Goal: Information Seeking & Learning: Learn about a topic

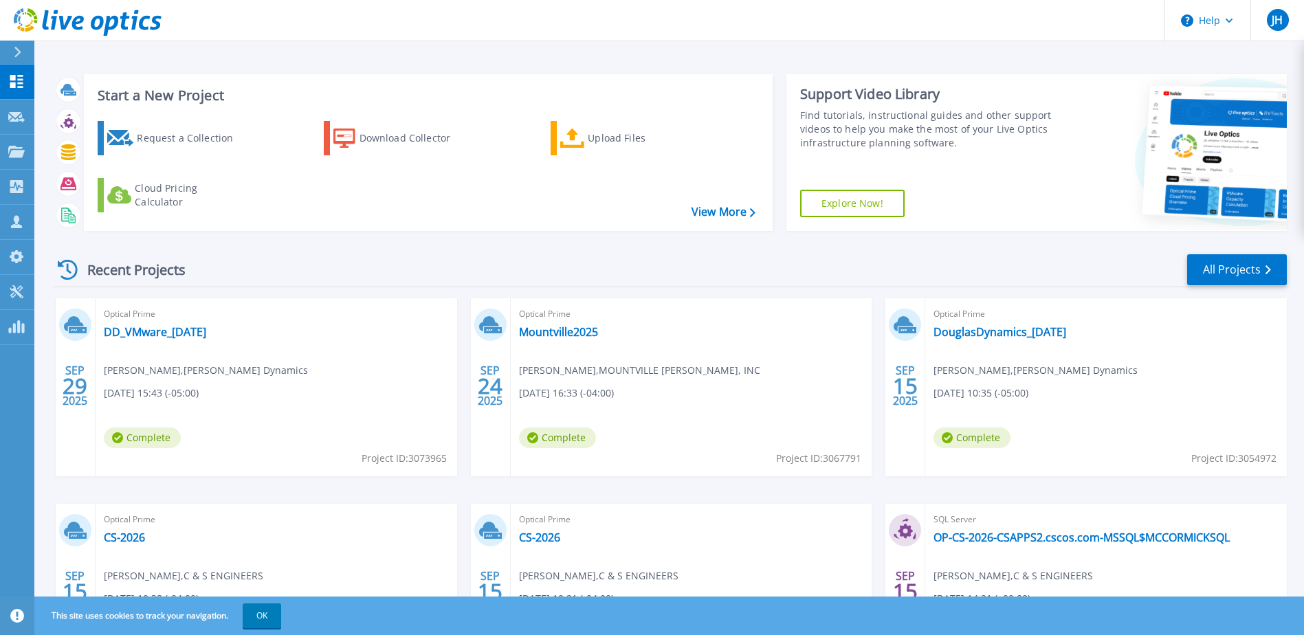
click at [19, 50] on icon at bounding box center [17, 52] width 7 height 11
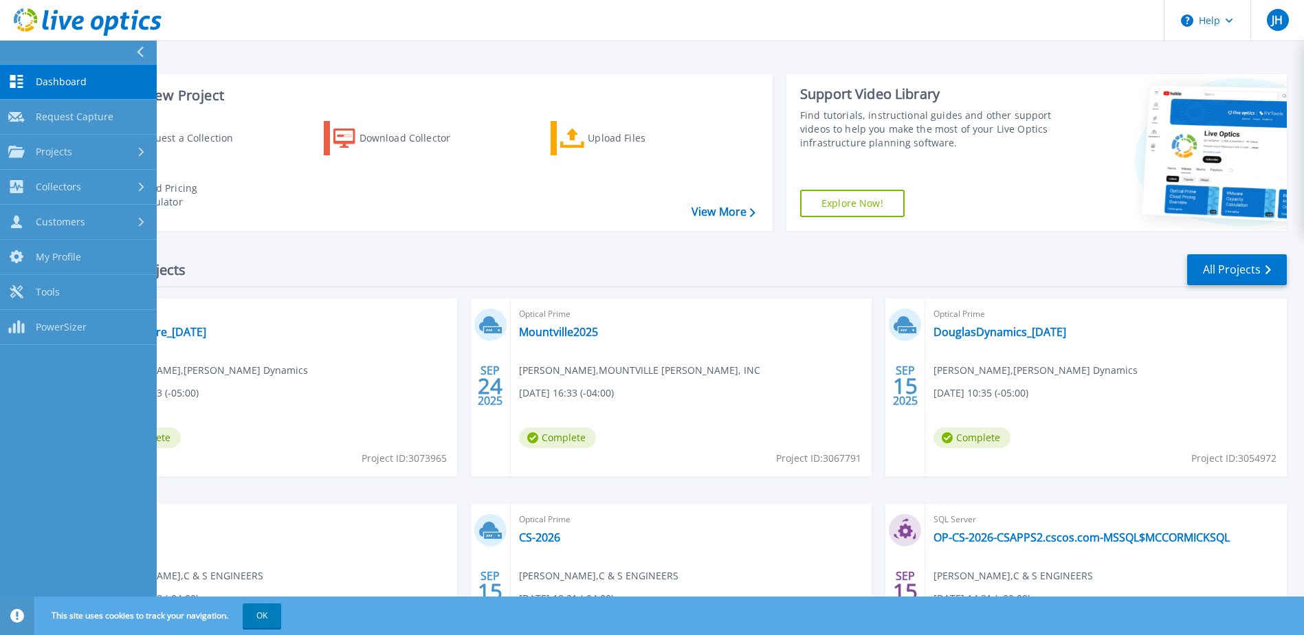
click at [140, 54] on icon at bounding box center [140, 52] width 7 height 11
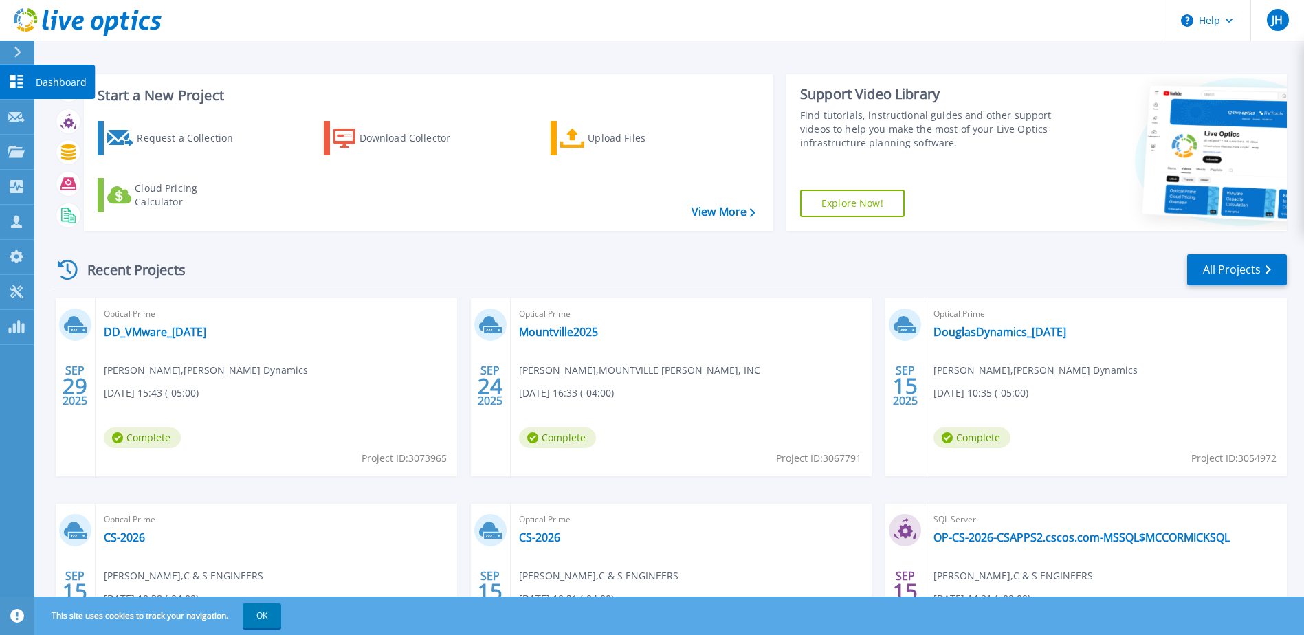
click at [23, 80] on icon at bounding box center [16, 81] width 13 height 13
click at [16, 146] on icon at bounding box center [16, 152] width 17 height 12
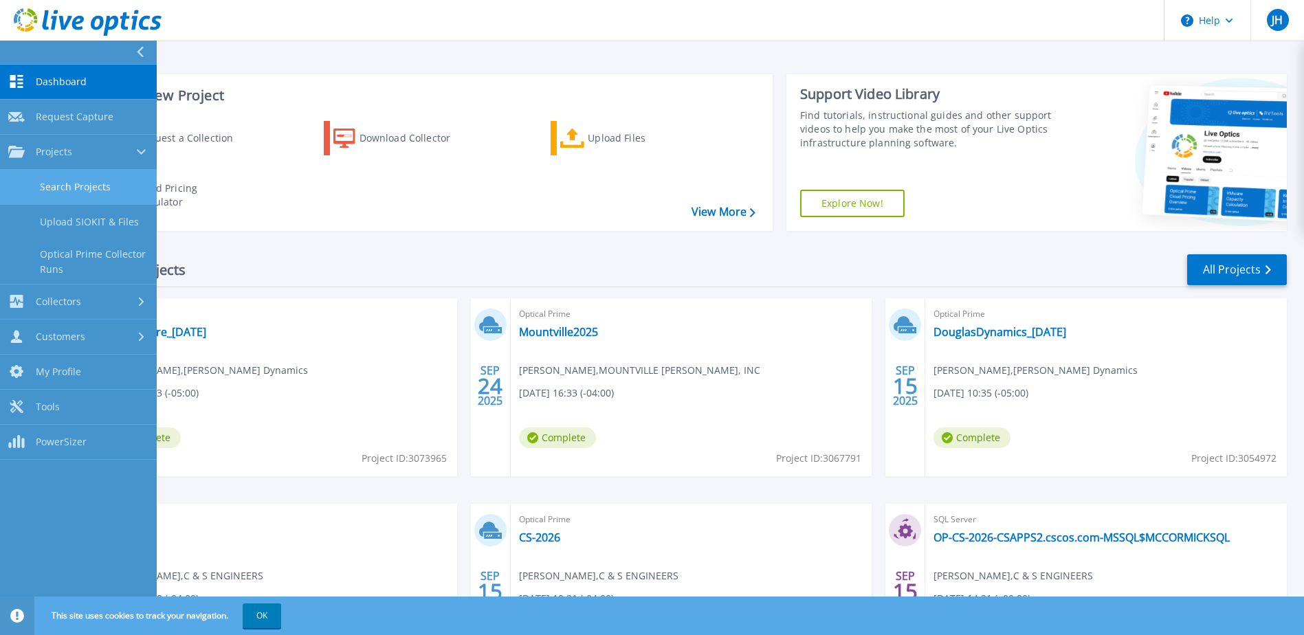
click at [64, 193] on link "Search Projects" at bounding box center [78, 187] width 157 height 35
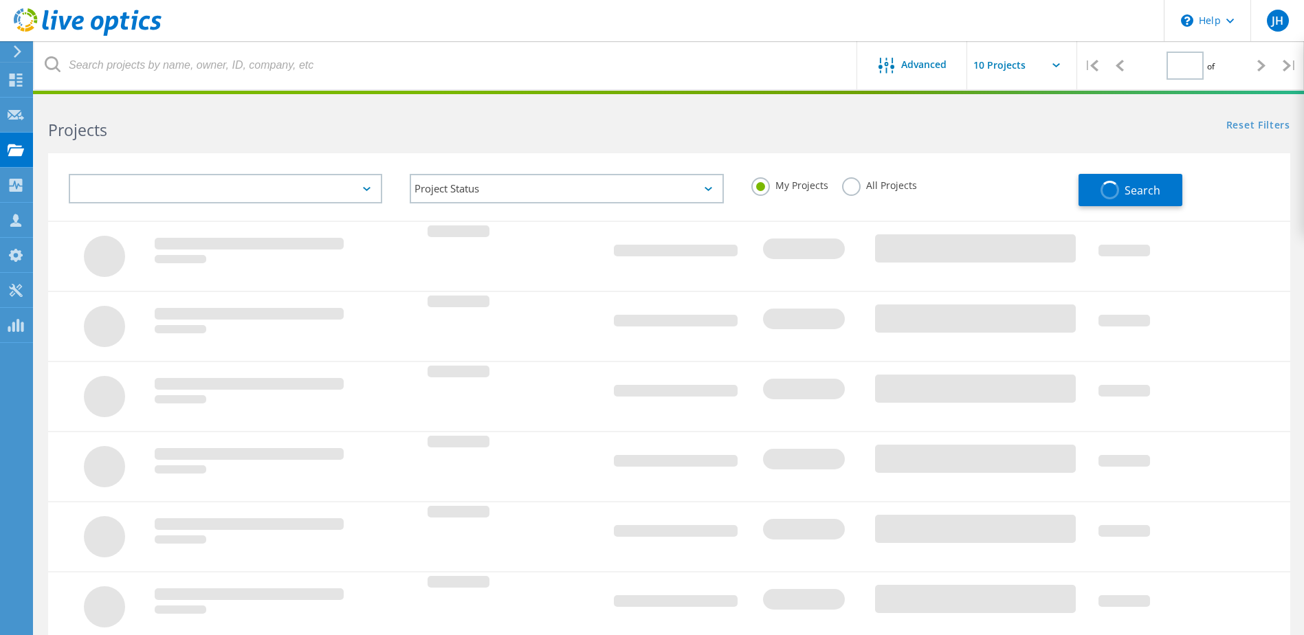
type input "1"
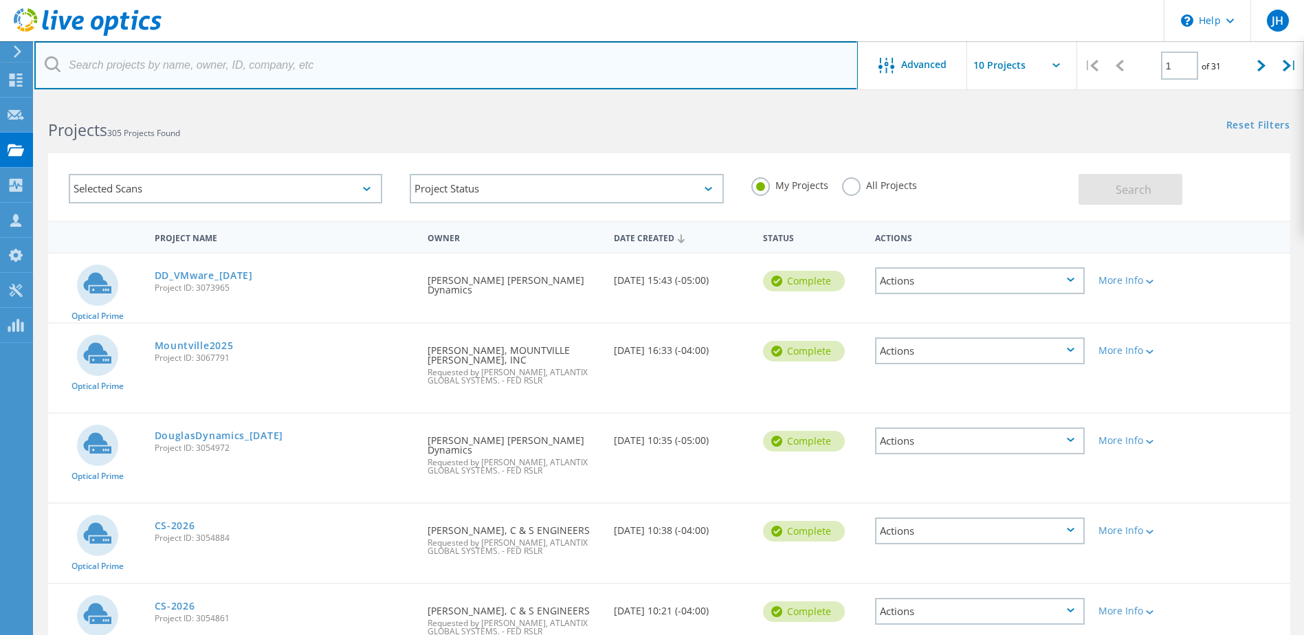
click at [215, 63] on input "text" at bounding box center [446, 65] width 824 height 48
type input "dominos"
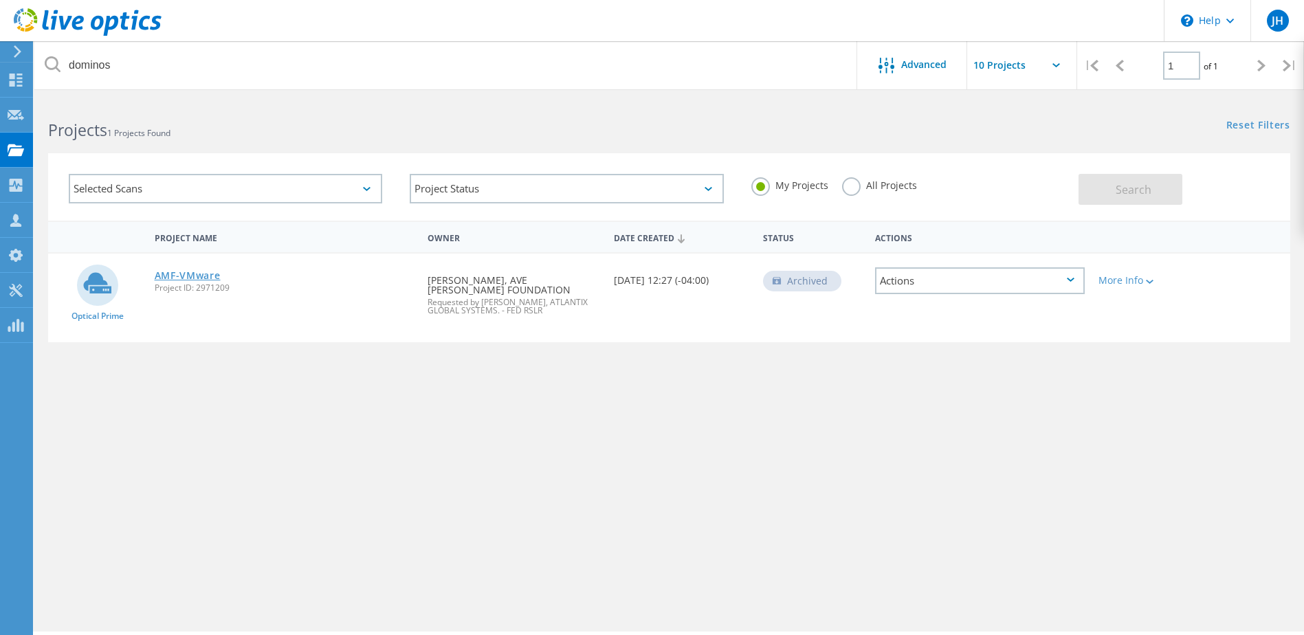
click at [181, 275] on link "AMF-VMware" at bounding box center [188, 276] width 66 height 10
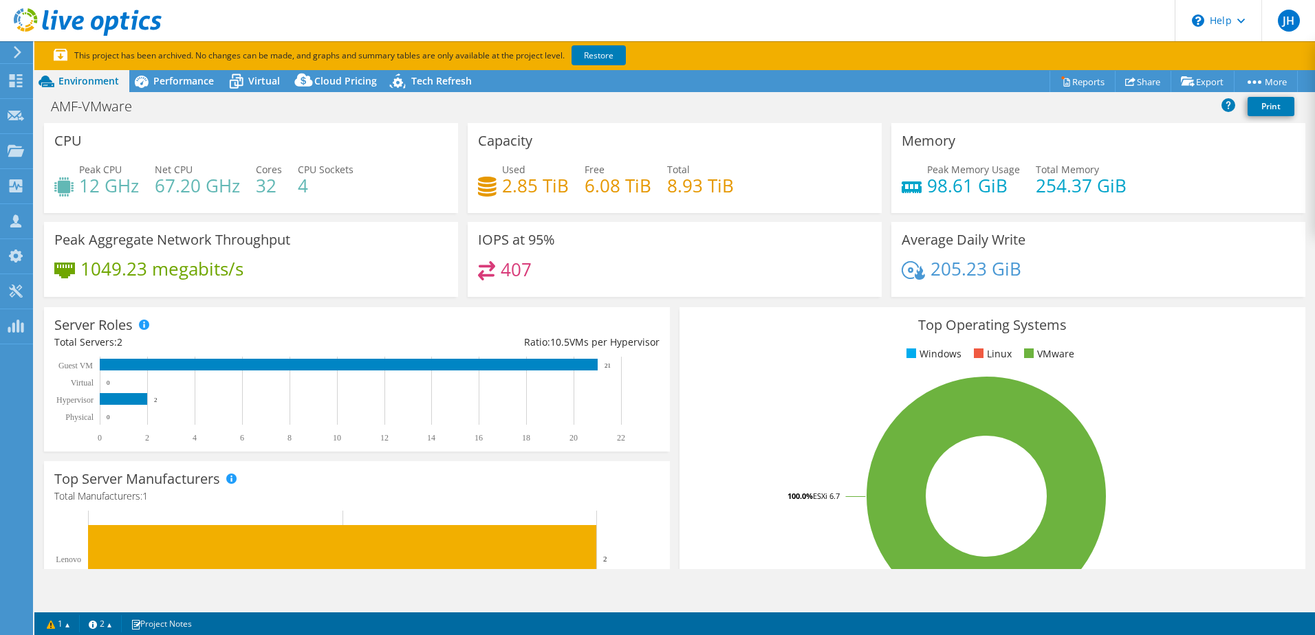
select select "USD"
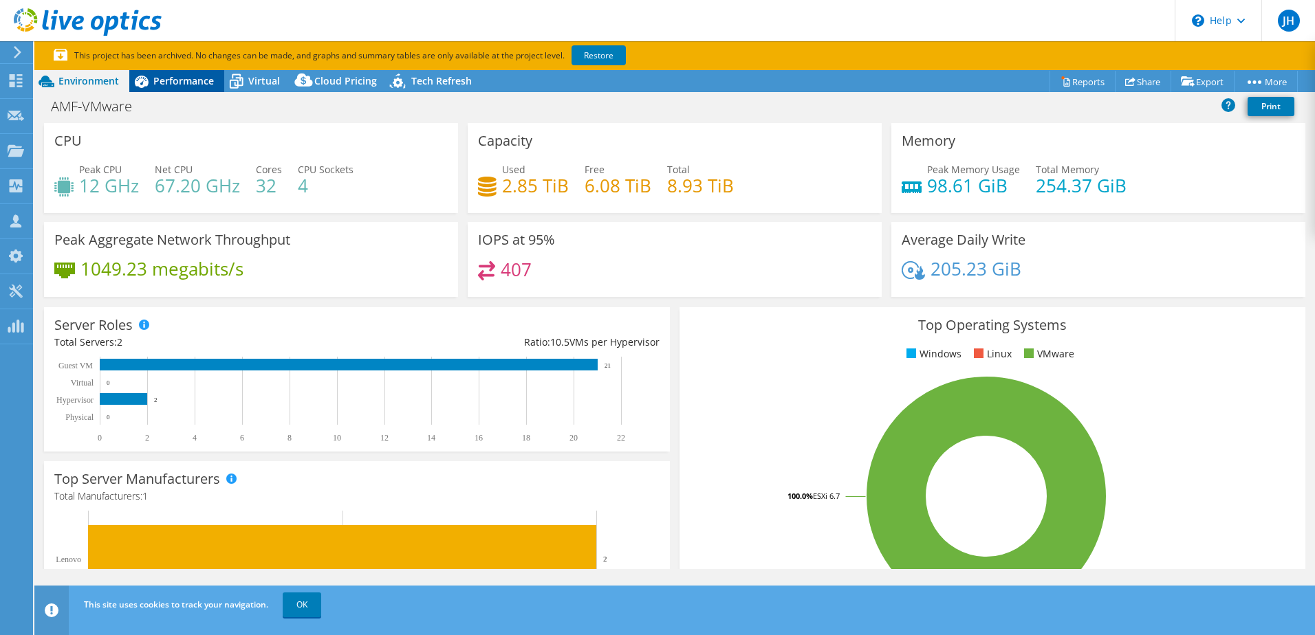
click at [200, 81] on span "Performance" at bounding box center [183, 80] width 61 height 13
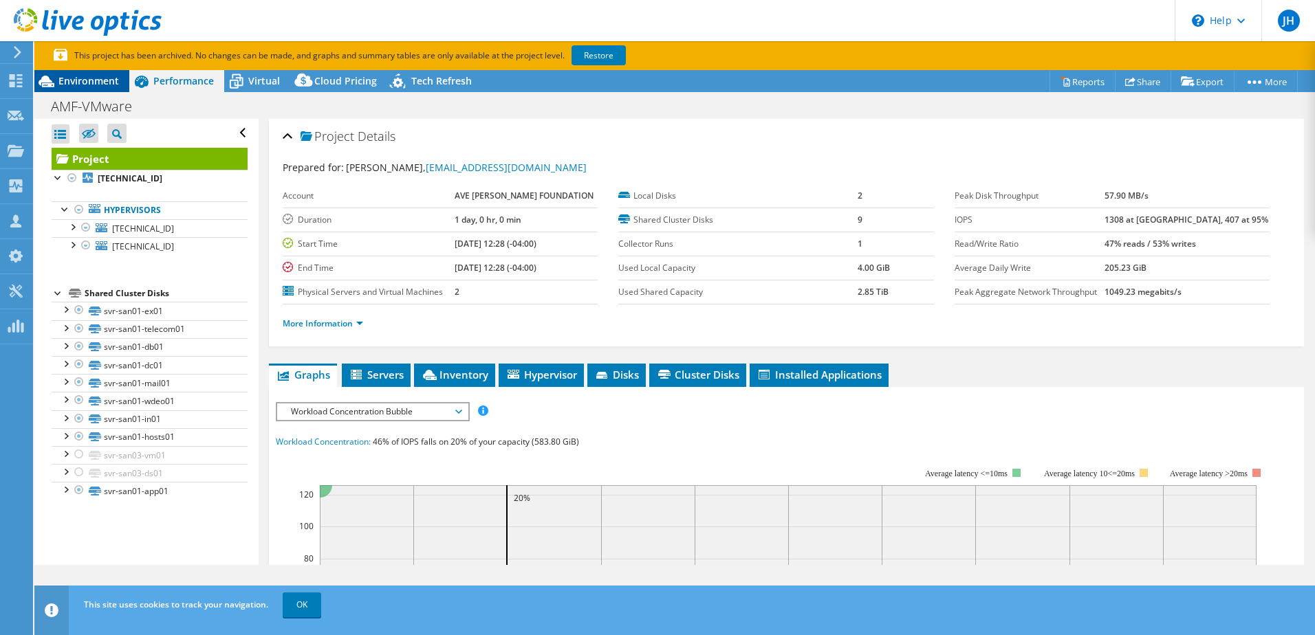
click at [96, 83] on span "Environment" at bounding box center [88, 80] width 61 height 13
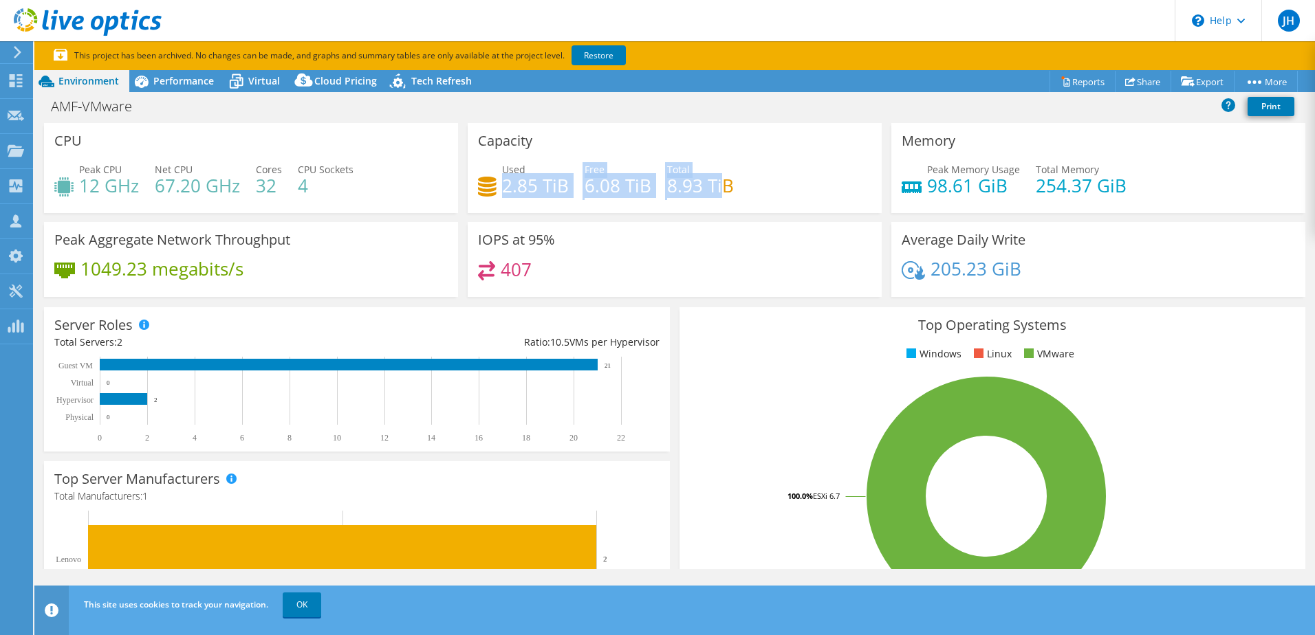
drag, startPoint x: 502, startPoint y: 182, endPoint x: 719, endPoint y: 183, distance: 217.3
click at [719, 183] on div "Used 2.85 TiB Free 6.08 TiB Total 8.93 TiB" at bounding box center [674, 184] width 393 height 45
drag, startPoint x: 719, startPoint y: 183, endPoint x: 763, endPoint y: 199, distance: 47.0
click at [763, 199] on div "Used 2.85 TiB Free 6.08 TiB Total 8.93 TiB" at bounding box center [674, 184] width 393 height 45
drag, startPoint x: 734, startPoint y: 191, endPoint x: 502, endPoint y: 169, distance: 232.7
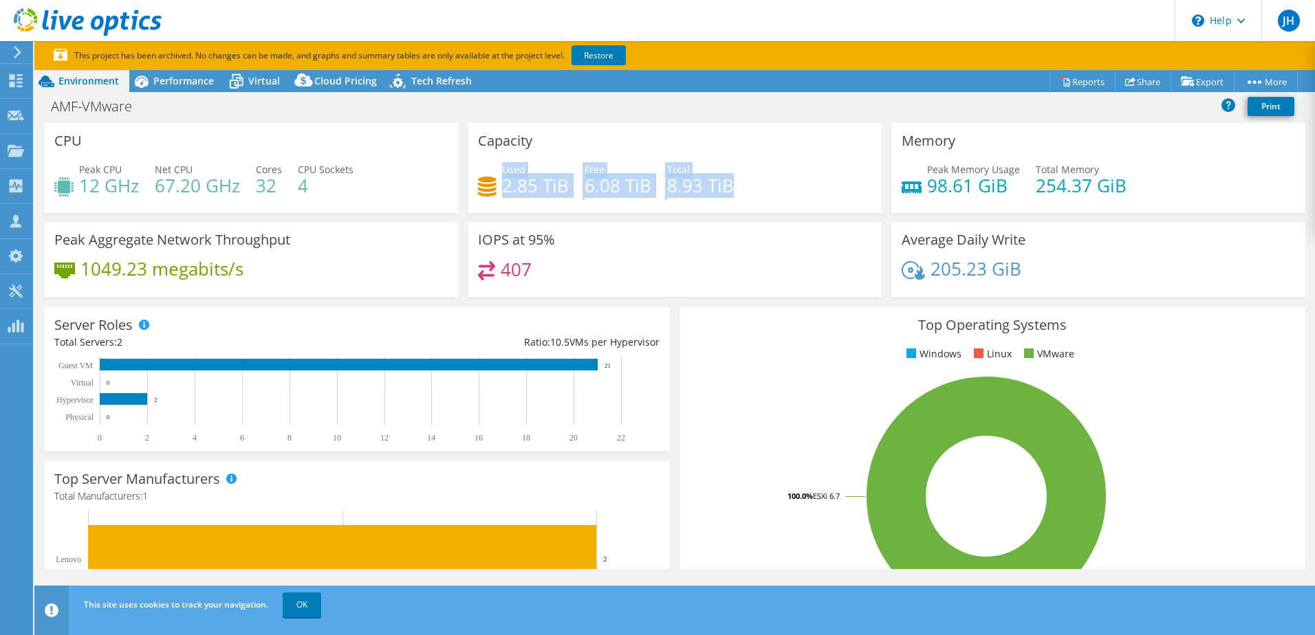
click at [502, 169] on div "Used 2.85 TiB Free 6.08 TiB Total 8.93 TiB" at bounding box center [674, 184] width 393 height 45
drag, startPoint x: 502, startPoint y: 169, endPoint x: 513, endPoint y: 205, distance: 37.4
click at [513, 205] on div "Used 2.85 TiB Free 6.08 TiB Total 8.93 TiB" at bounding box center [674, 184] width 393 height 45
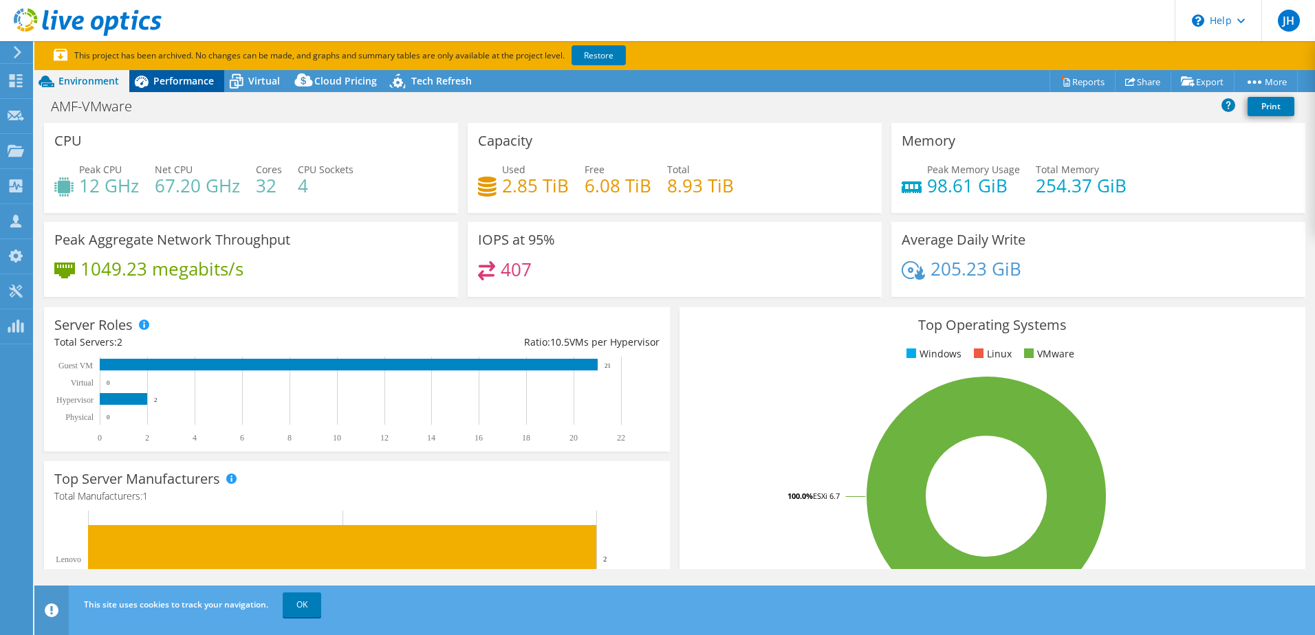
click at [153, 80] on icon at bounding box center [141, 81] width 24 height 24
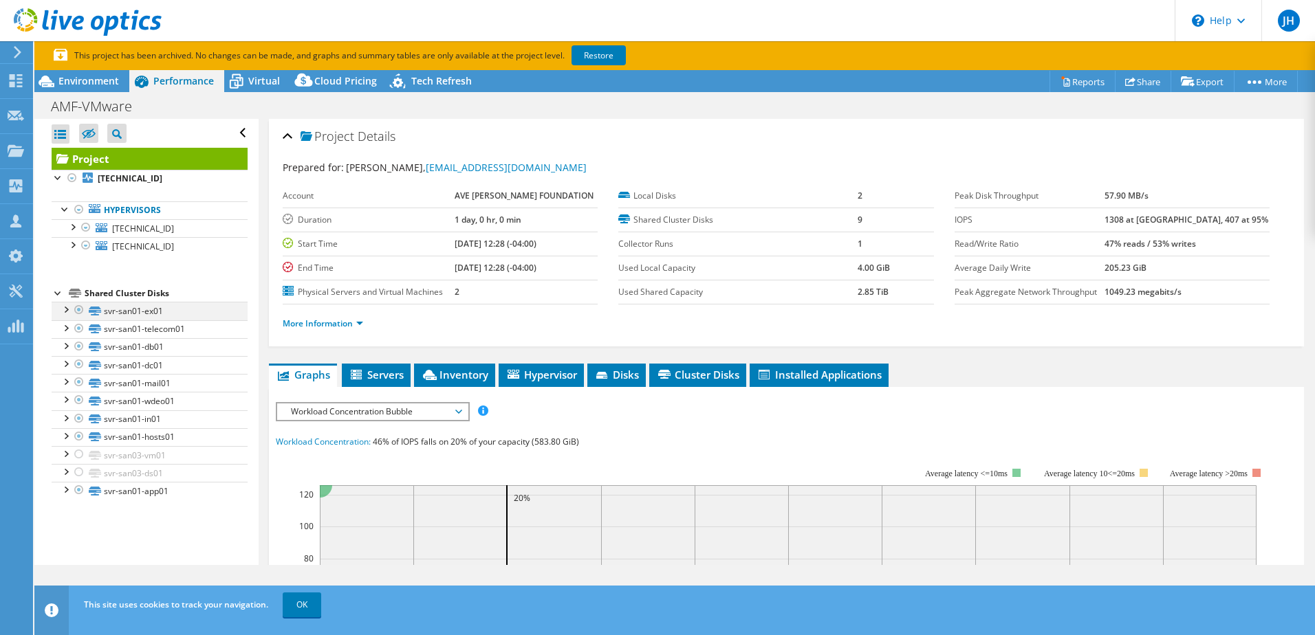
click at [65, 311] on div at bounding box center [65, 309] width 14 height 14
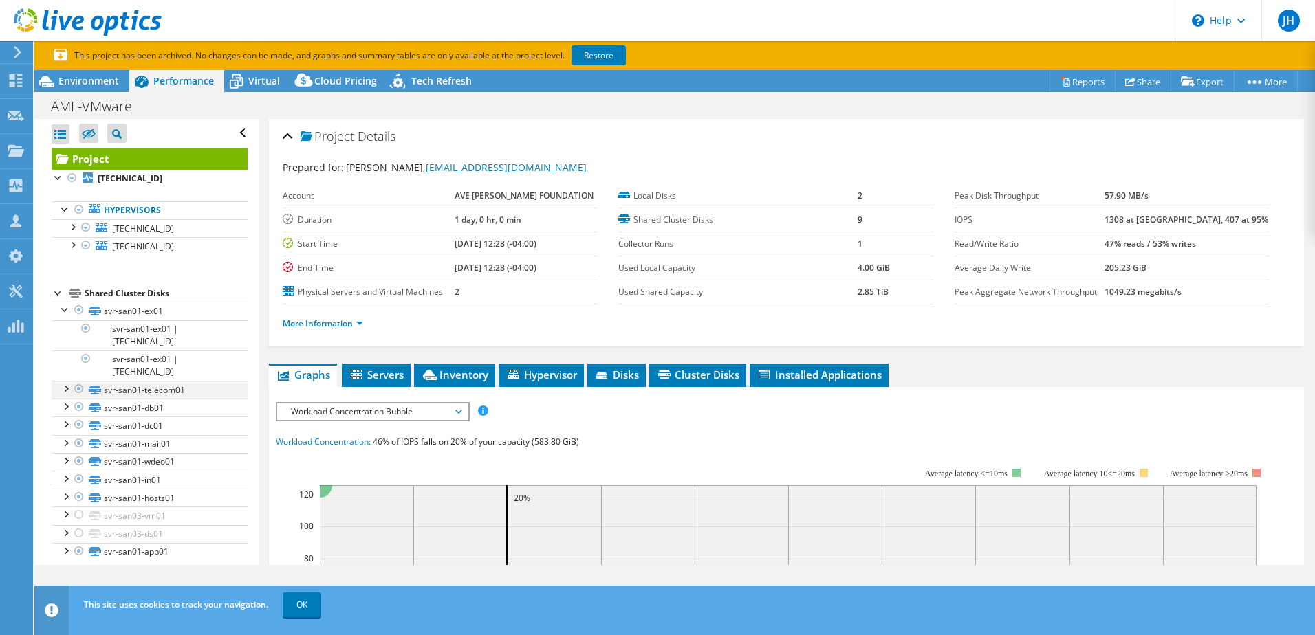
click at [66, 386] on div at bounding box center [65, 388] width 14 height 14
click at [63, 467] on div at bounding box center [65, 467] width 14 height 14
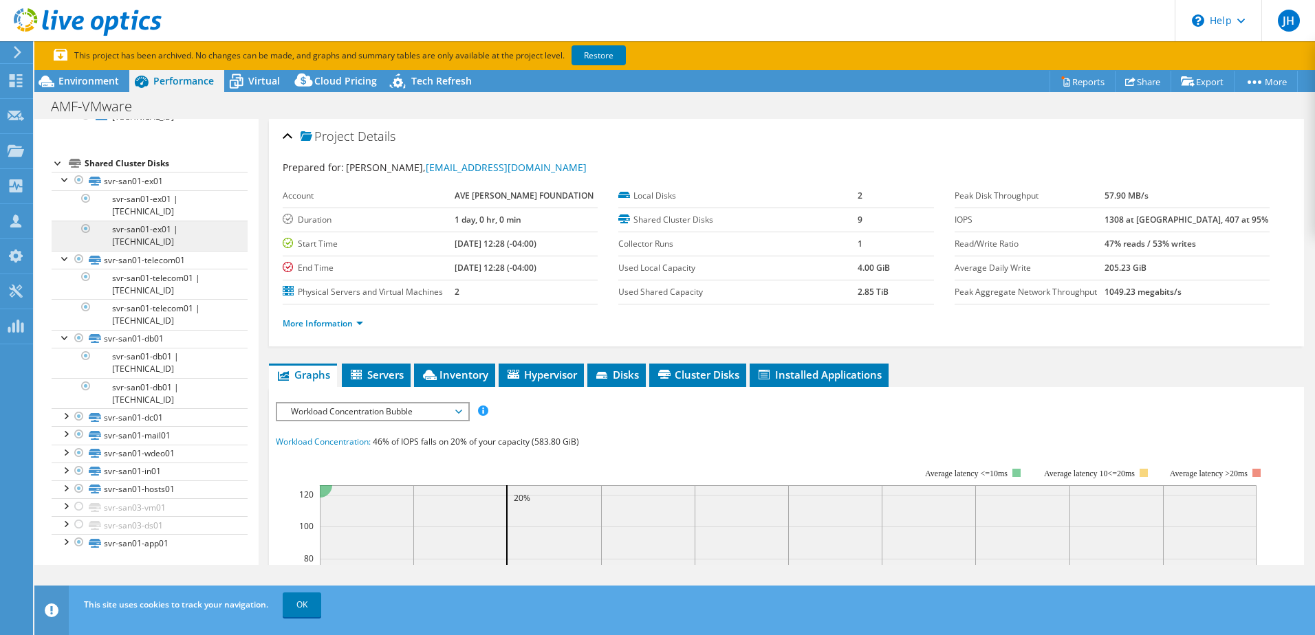
scroll to position [134, 0]
click at [87, 87] on div "Environment" at bounding box center [81, 81] width 95 height 22
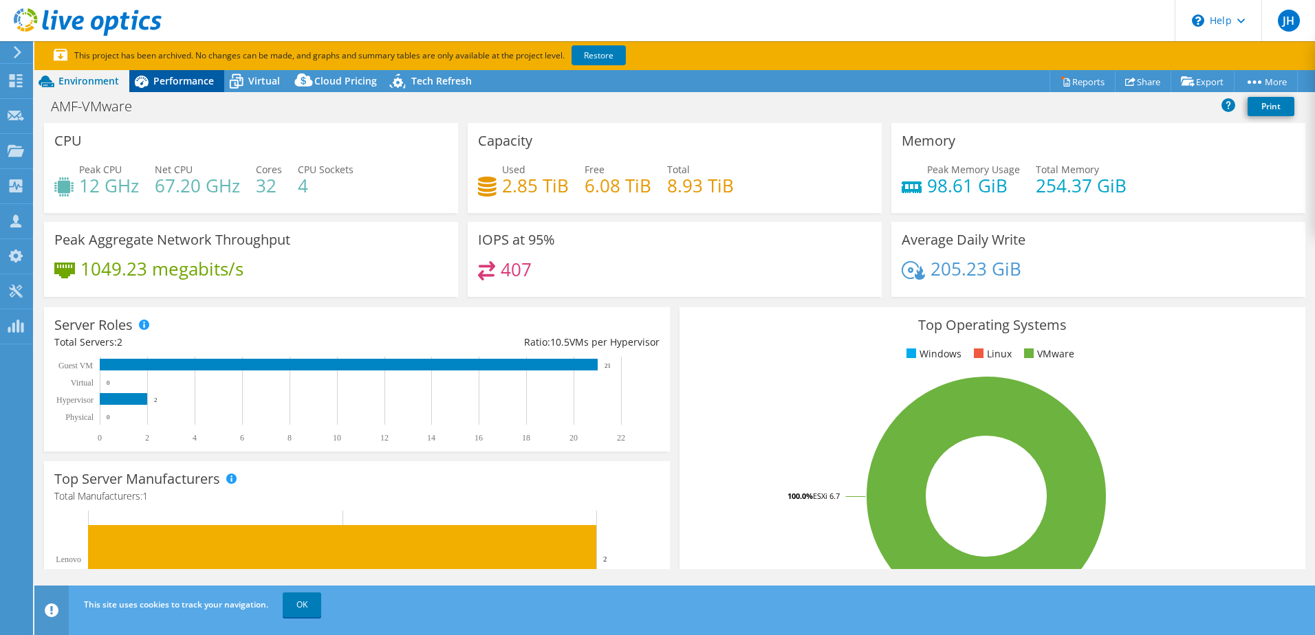
click at [175, 80] on span "Performance" at bounding box center [183, 80] width 61 height 13
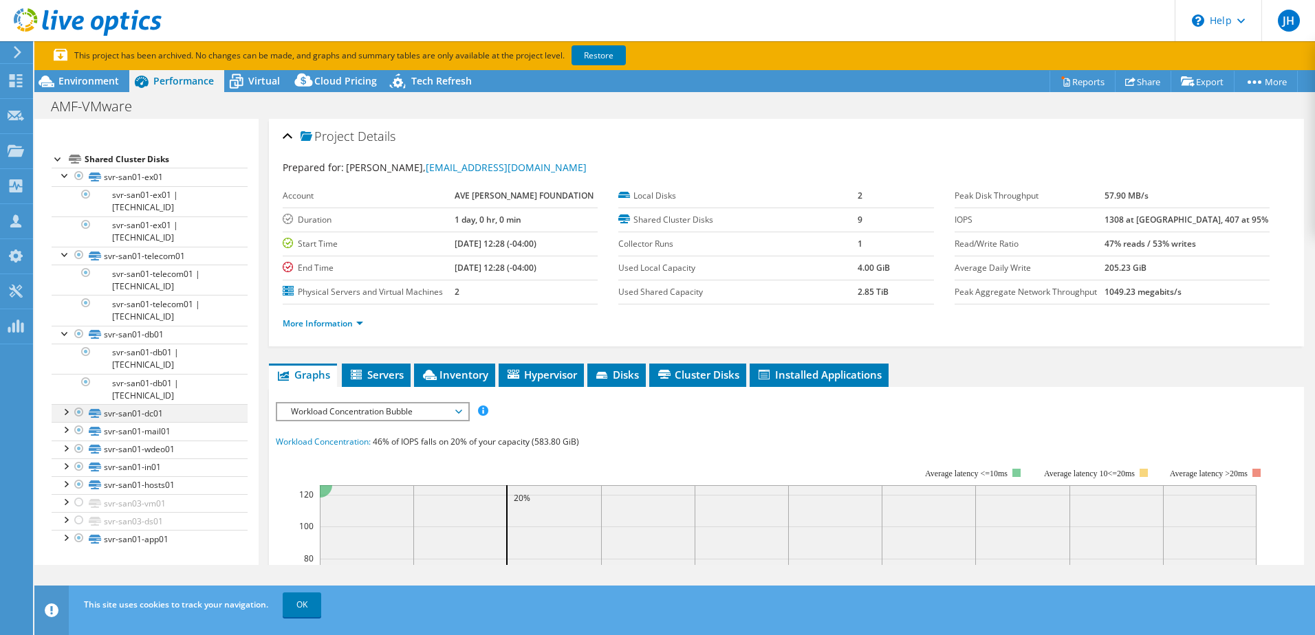
click at [68, 413] on div at bounding box center [65, 411] width 14 height 14
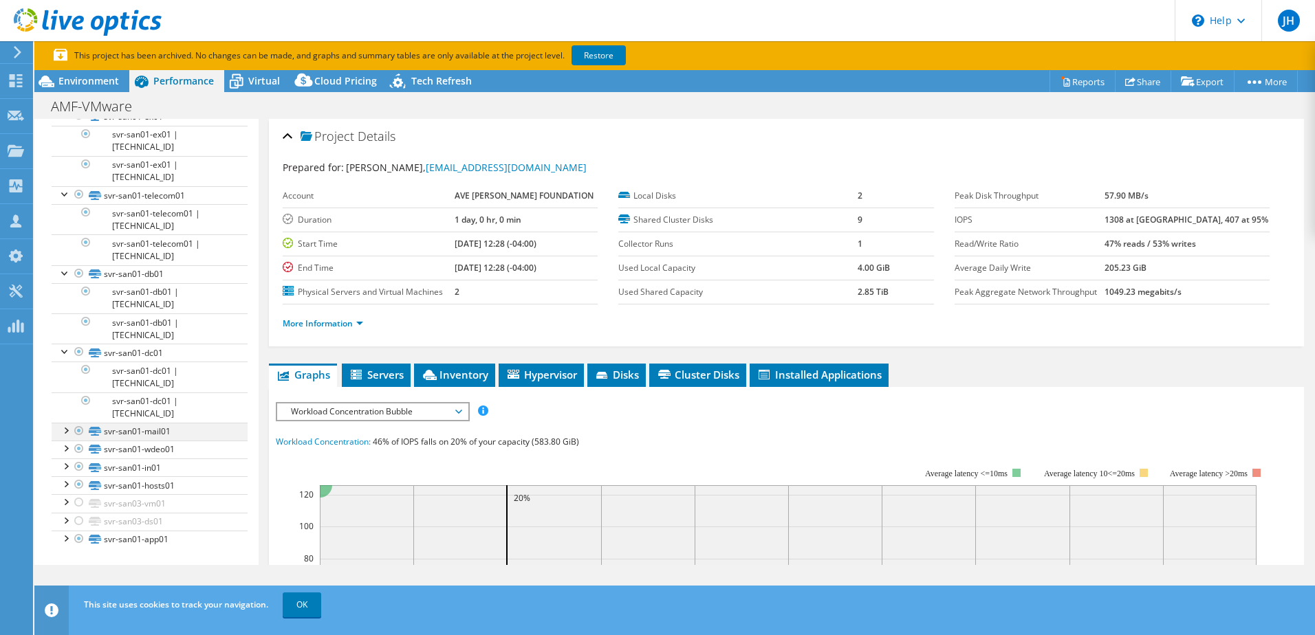
click at [64, 429] on div at bounding box center [65, 430] width 14 height 14
click at [67, 507] on div at bounding box center [65, 508] width 14 height 14
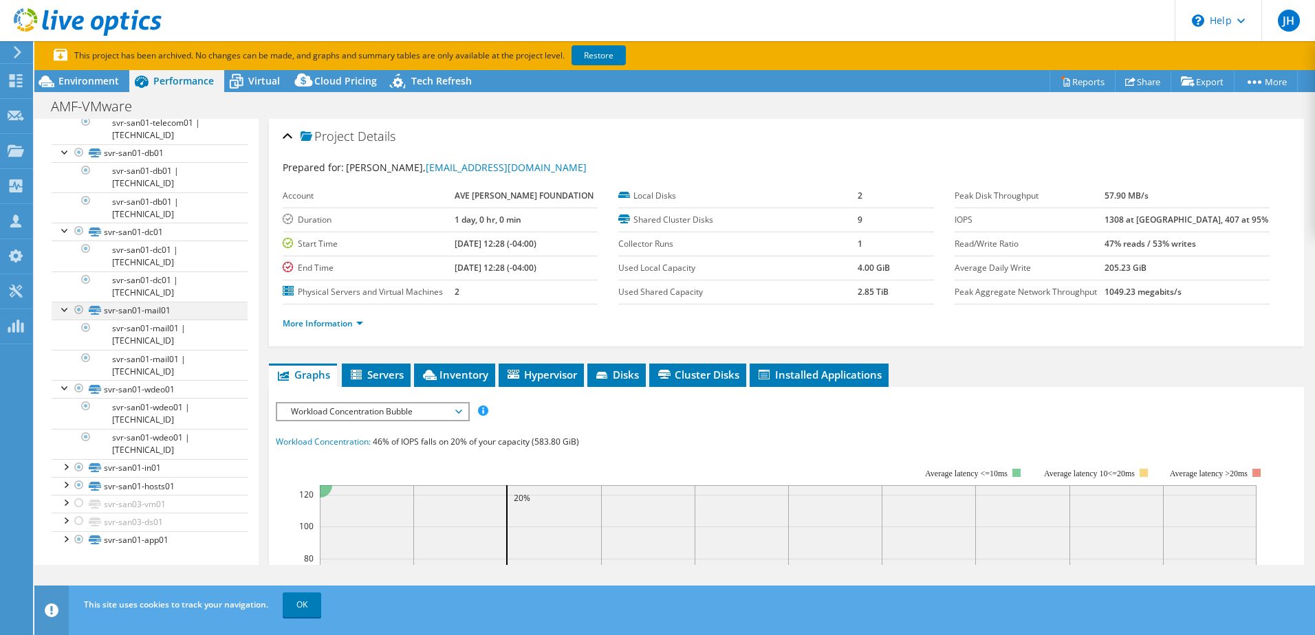
scroll to position [316, 0]
click at [65, 469] on div at bounding box center [65, 466] width 14 height 14
click at [65, 545] on div at bounding box center [65, 544] width 14 height 14
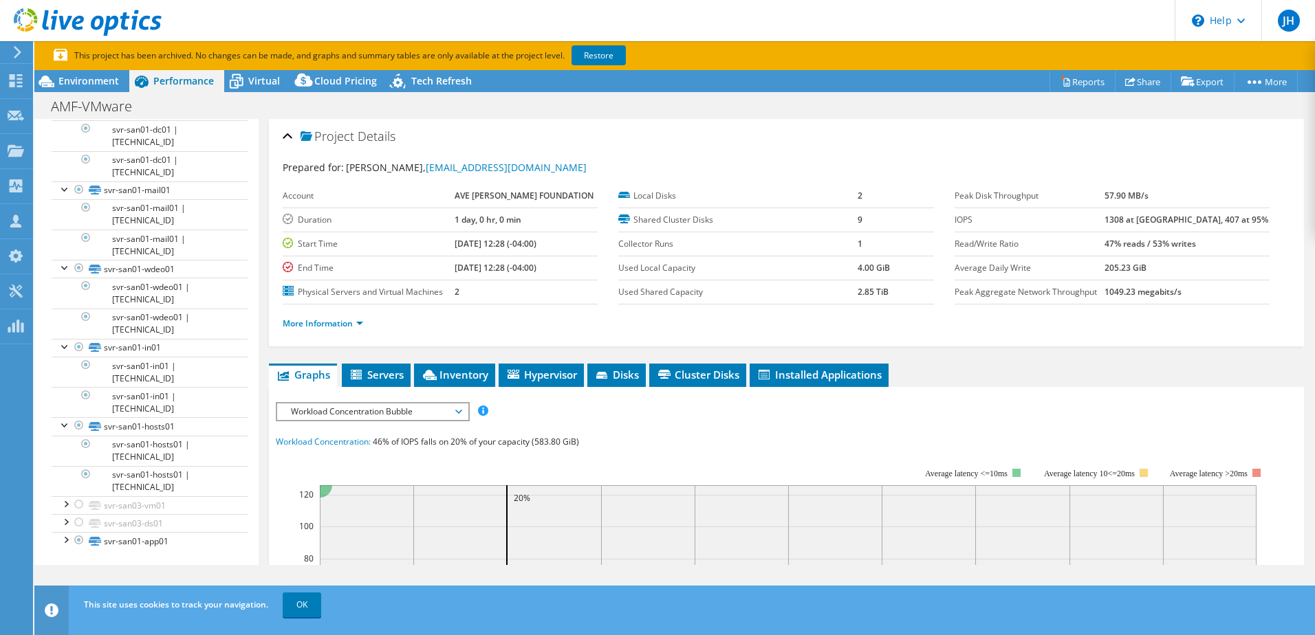
scroll to position [438, 0]
click at [610, 50] on link "Restore" at bounding box center [598, 55] width 54 height 20
click at [89, 88] on div "Environment" at bounding box center [81, 81] width 95 height 22
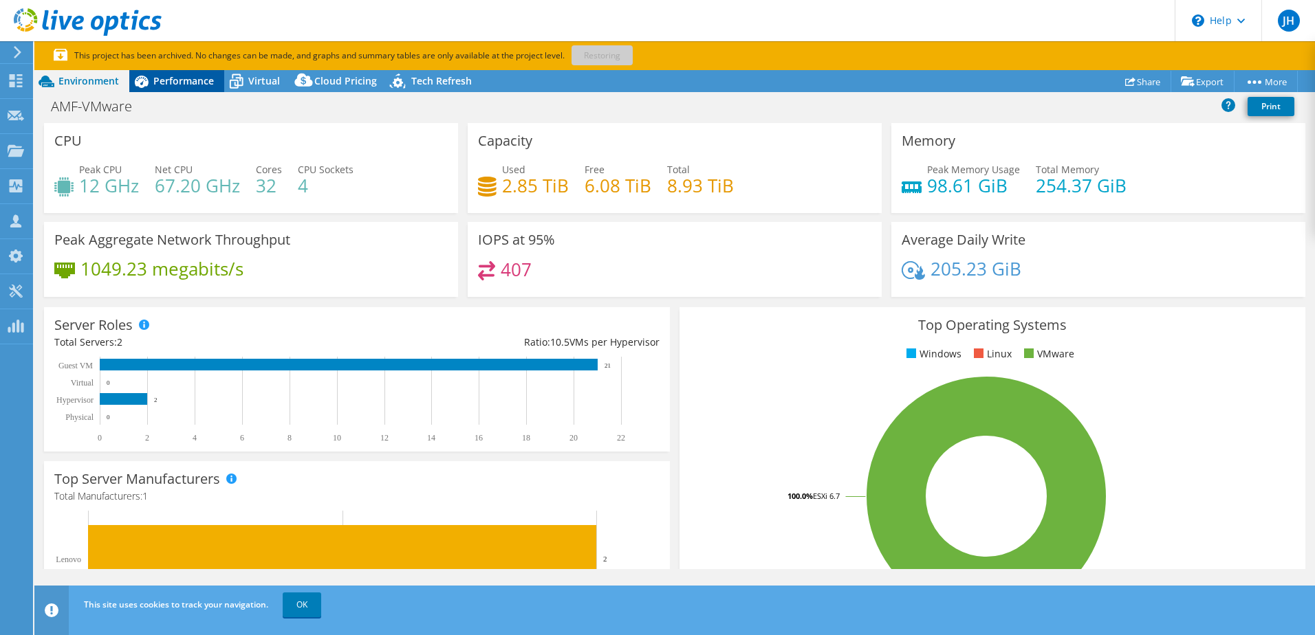
click at [177, 89] on div "Performance" at bounding box center [176, 81] width 95 height 22
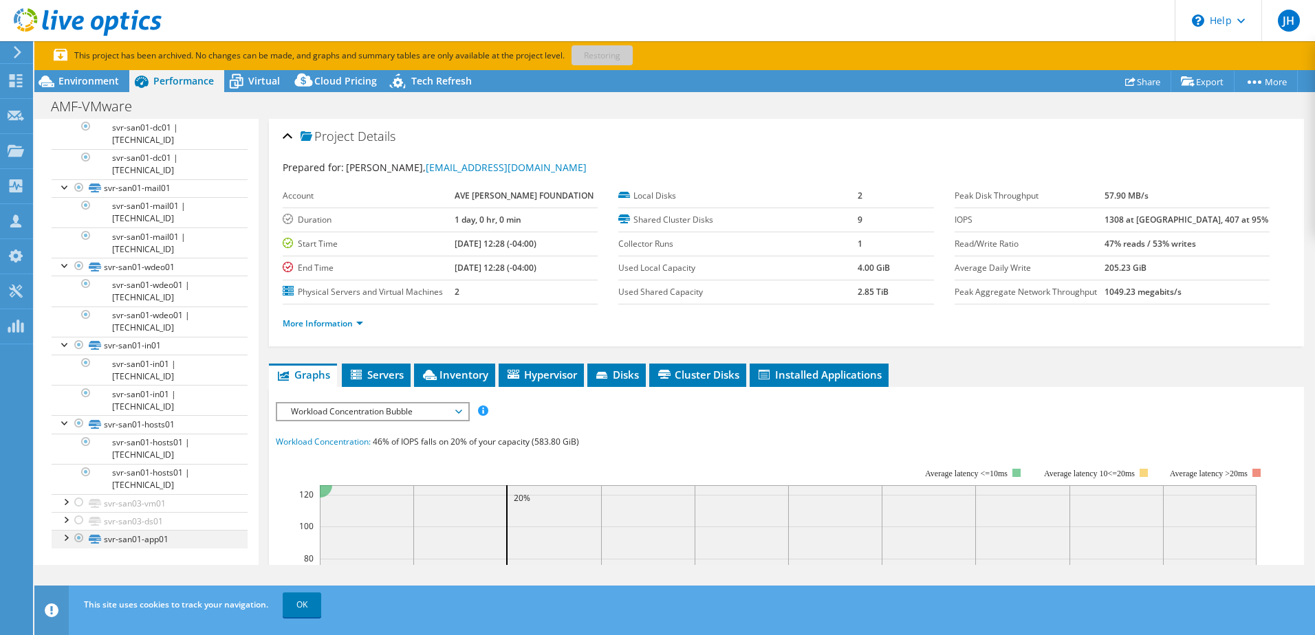
click at [63, 542] on div at bounding box center [65, 537] width 14 height 14
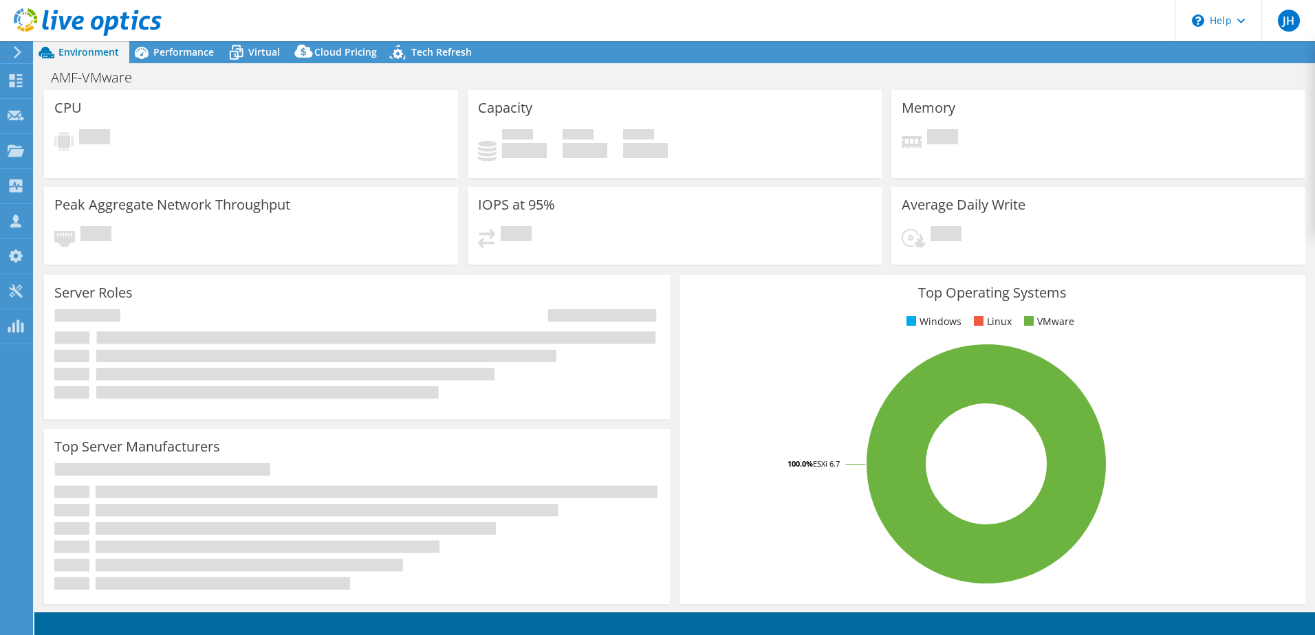
select select "USD"
